Goal: Information Seeking & Learning: Learn about a topic

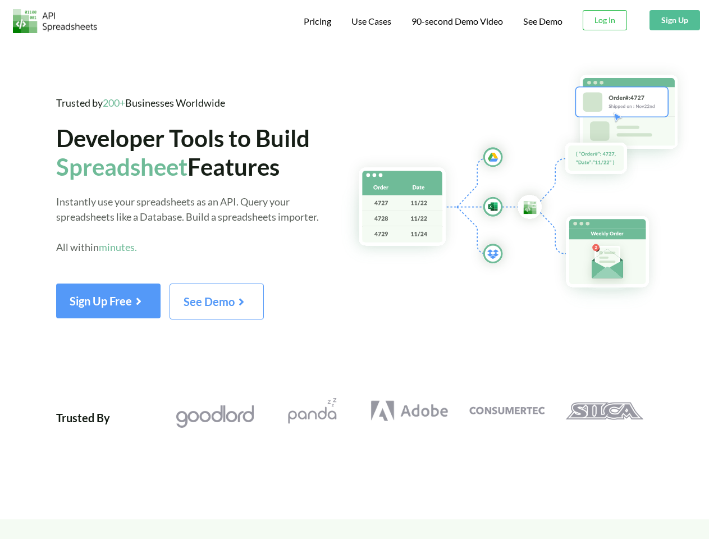
click at [316, 21] on span "Pricing" at bounding box center [318, 21] width 28 height 11
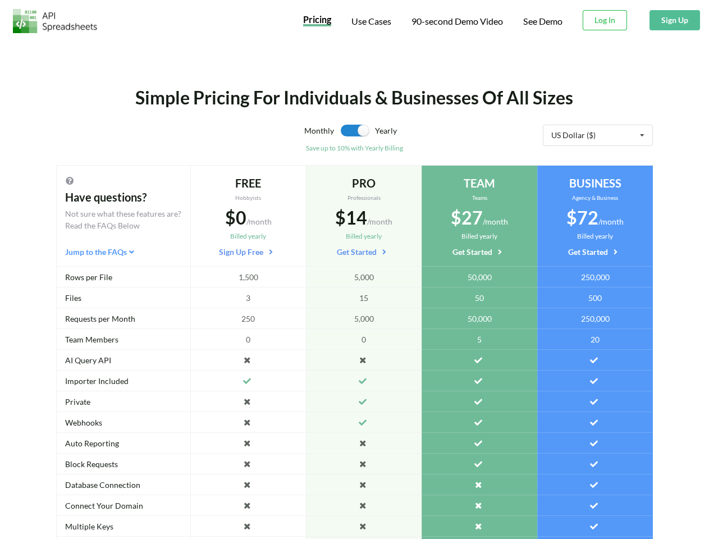
click at [370, 21] on span "Use Cases" at bounding box center [372, 21] width 40 height 11
click at [457, 21] on span "90-second Demo Video" at bounding box center [458, 21] width 92 height 9
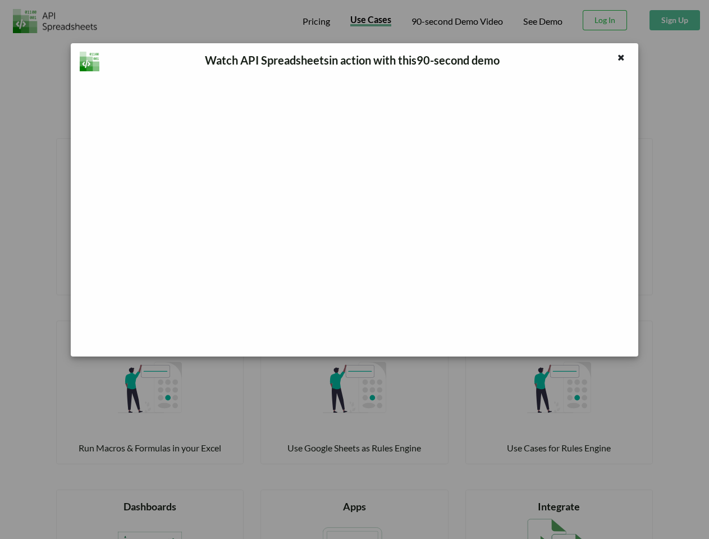
click at [605, 20] on div "Watch API Spreadsheets in action with this 90 -second demo" at bounding box center [354, 269] width 709 height 539
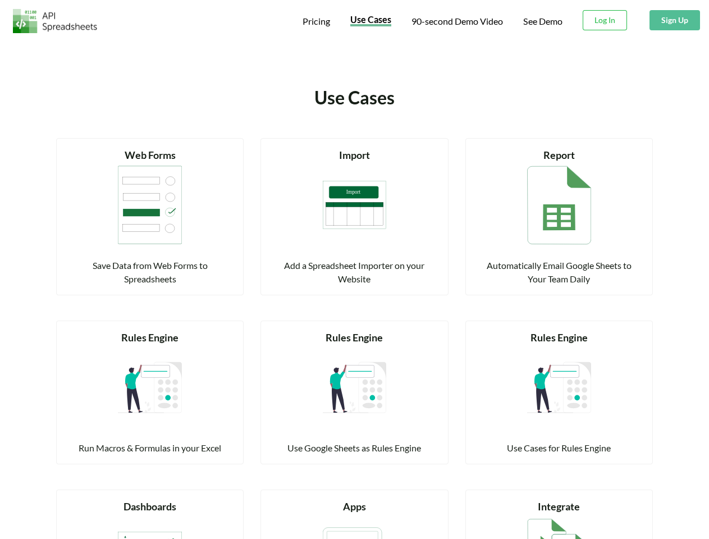
click at [674, 20] on button "Sign Up" at bounding box center [675, 20] width 51 height 20
click at [110, 441] on div "Run Macros & Formulas in your Excel" at bounding box center [149, 447] width 159 height 13
click at [142, 441] on div "Run Macros & Formulas in your Excel" at bounding box center [149, 447] width 159 height 13
click at [245, 307] on div "Read more Rules Engine Run Macros & Formulas in your Excel" at bounding box center [150, 385] width 204 height 157
